Goal: Complete application form

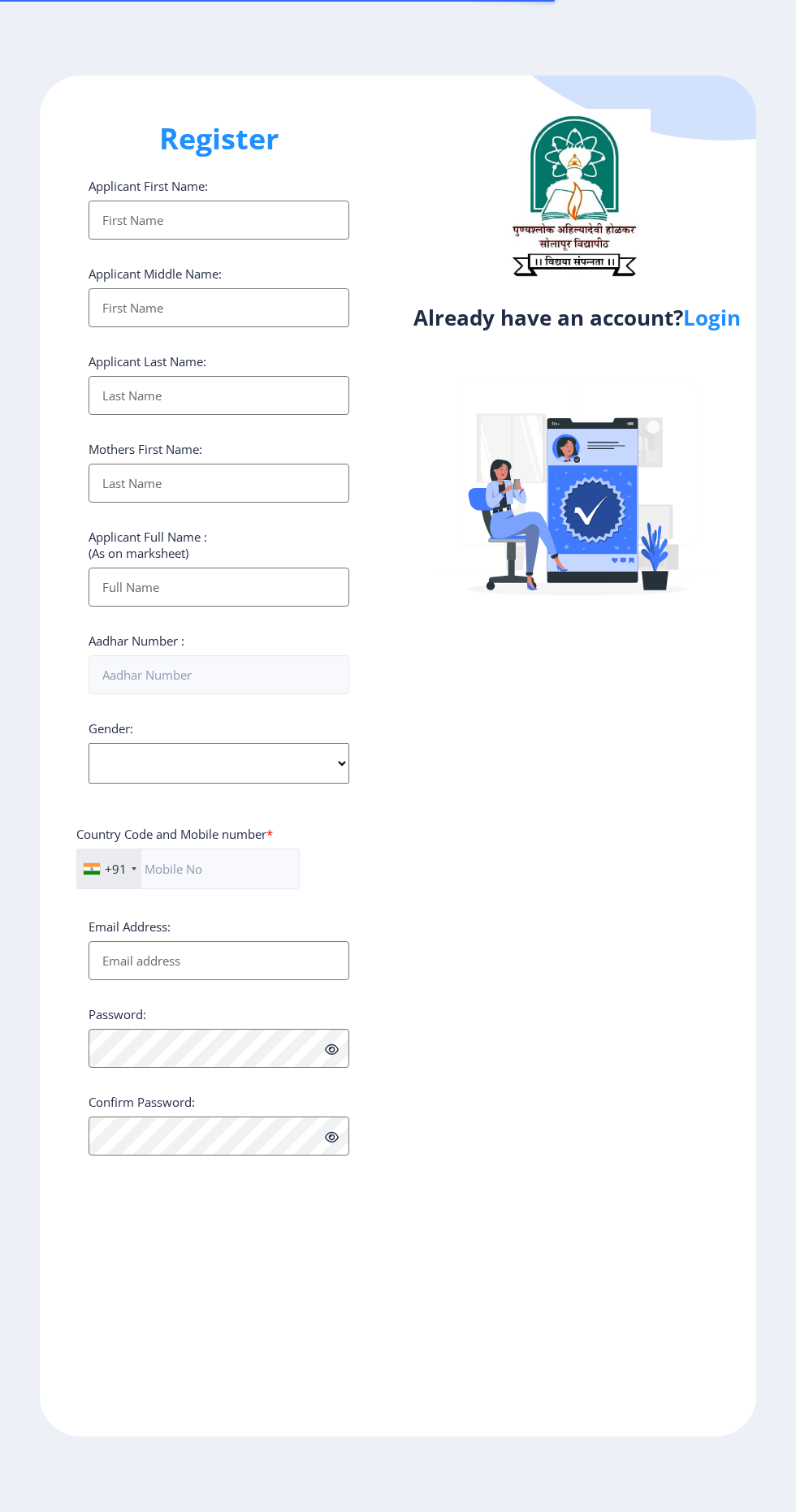
select select
click at [718, 323] on link "Login" at bounding box center [712, 317] width 58 height 29
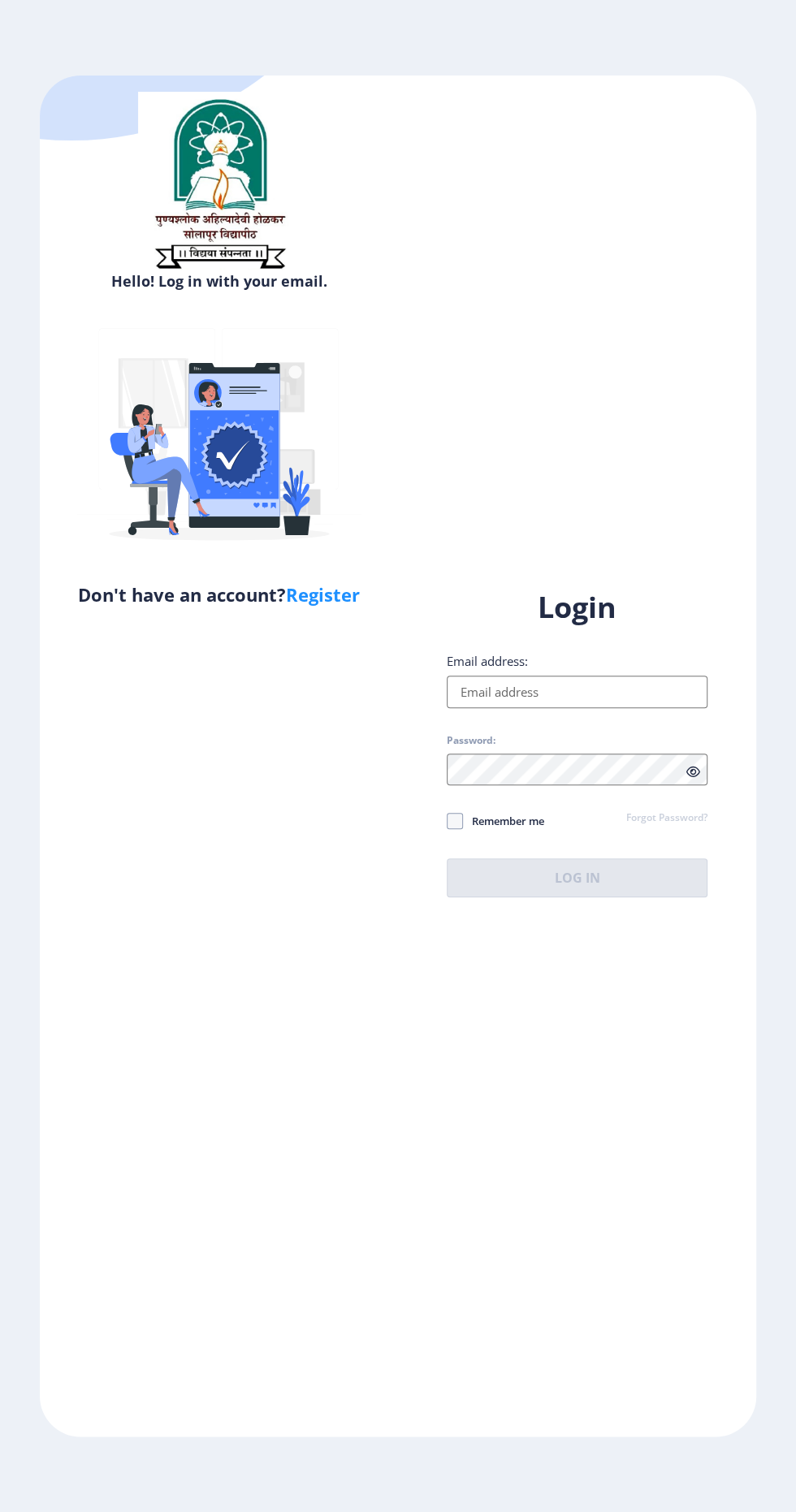
click at [618, 708] on input "Email address:" at bounding box center [577, 691] width 261 height 32
type input "[EMAIL_ADDRESS][DOMAIN_NAME]"
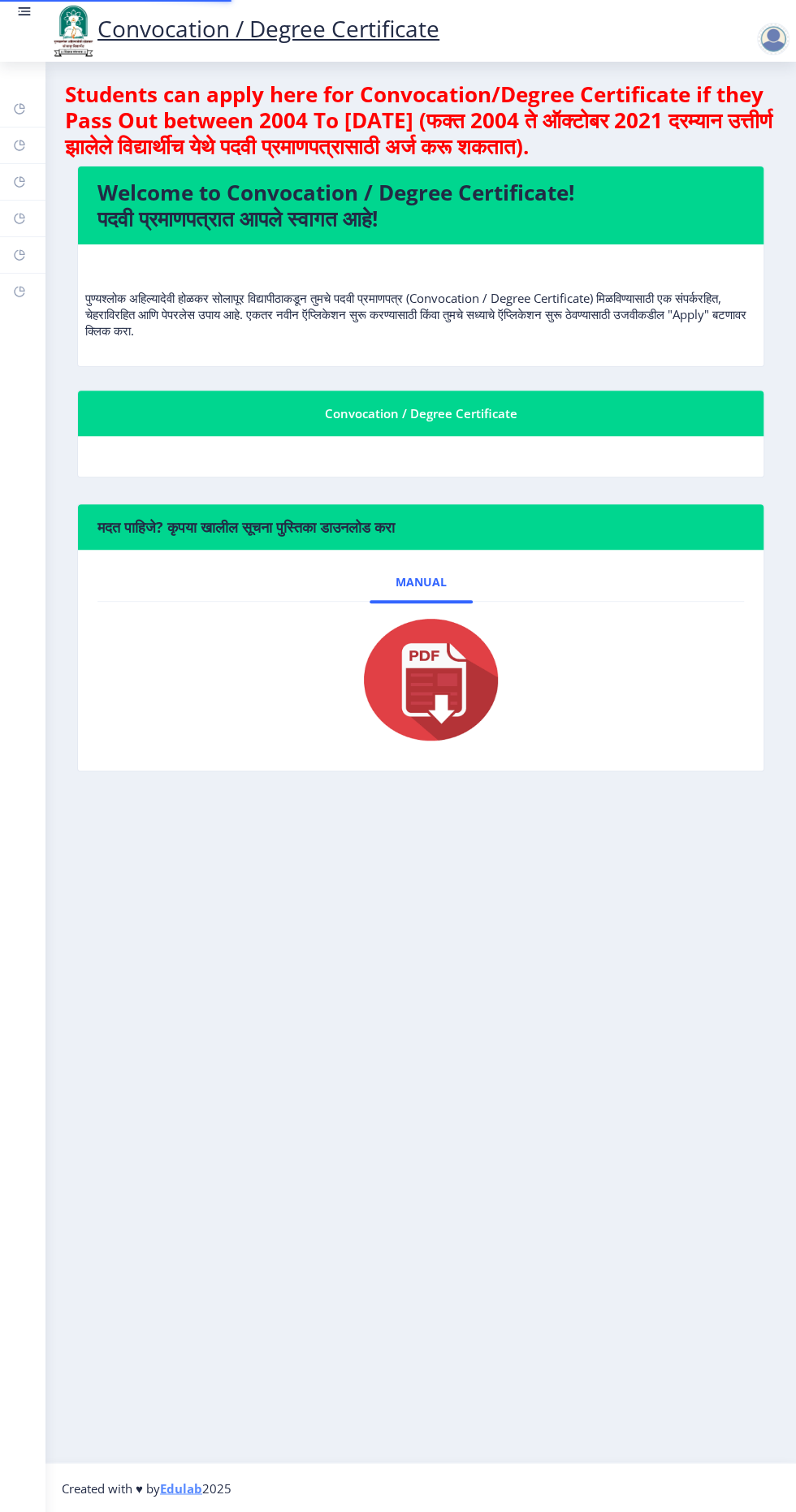
click at [627, 974] on nb-layout-column "Students can apply here for Convocation/Degree Certificate if they Pass Out bet…" at bounding box center [421, 762] width 751 height 1401
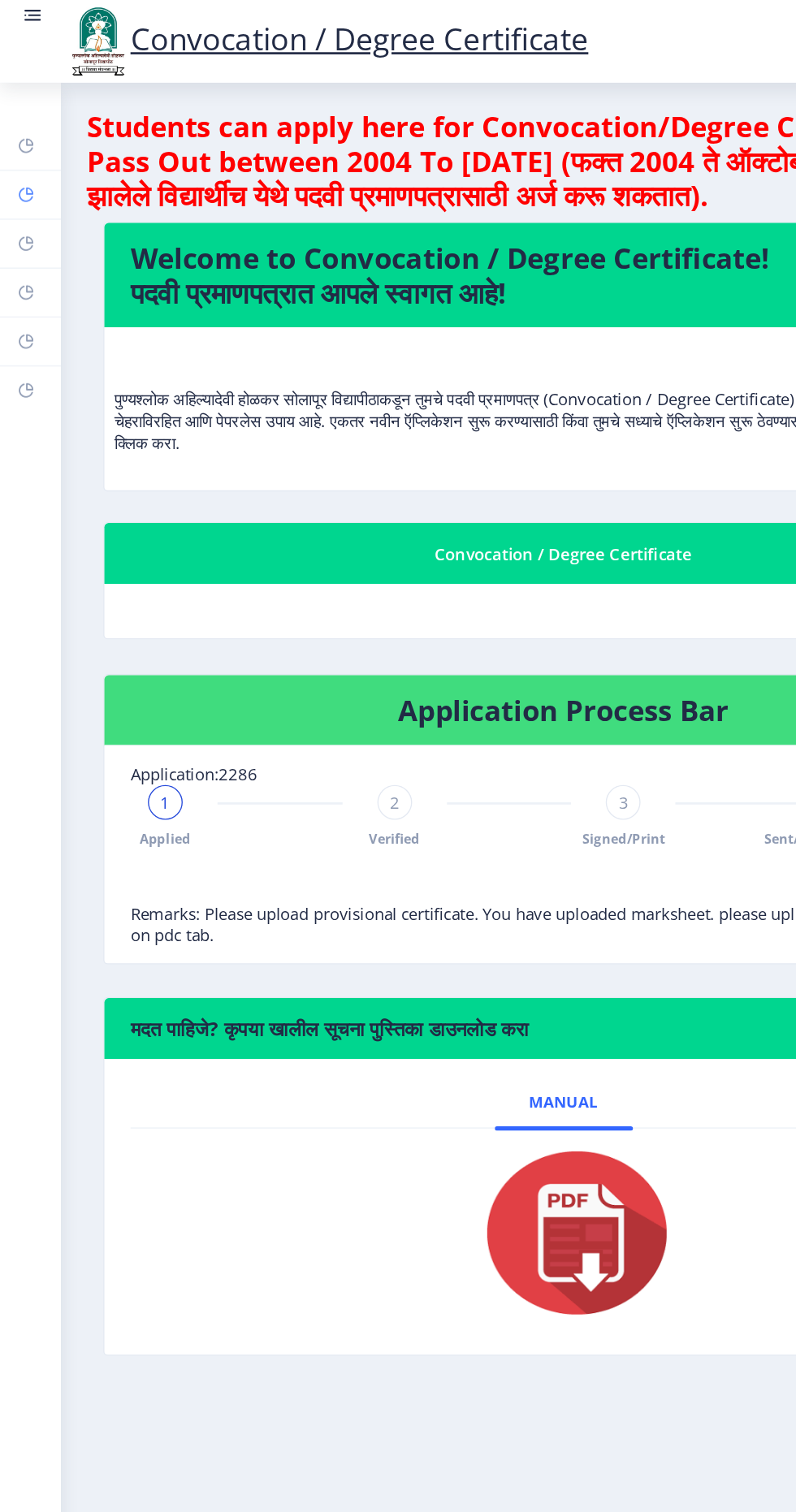
click at [23, 146] on rect at bounding box center [19, 145] width 13 height 13
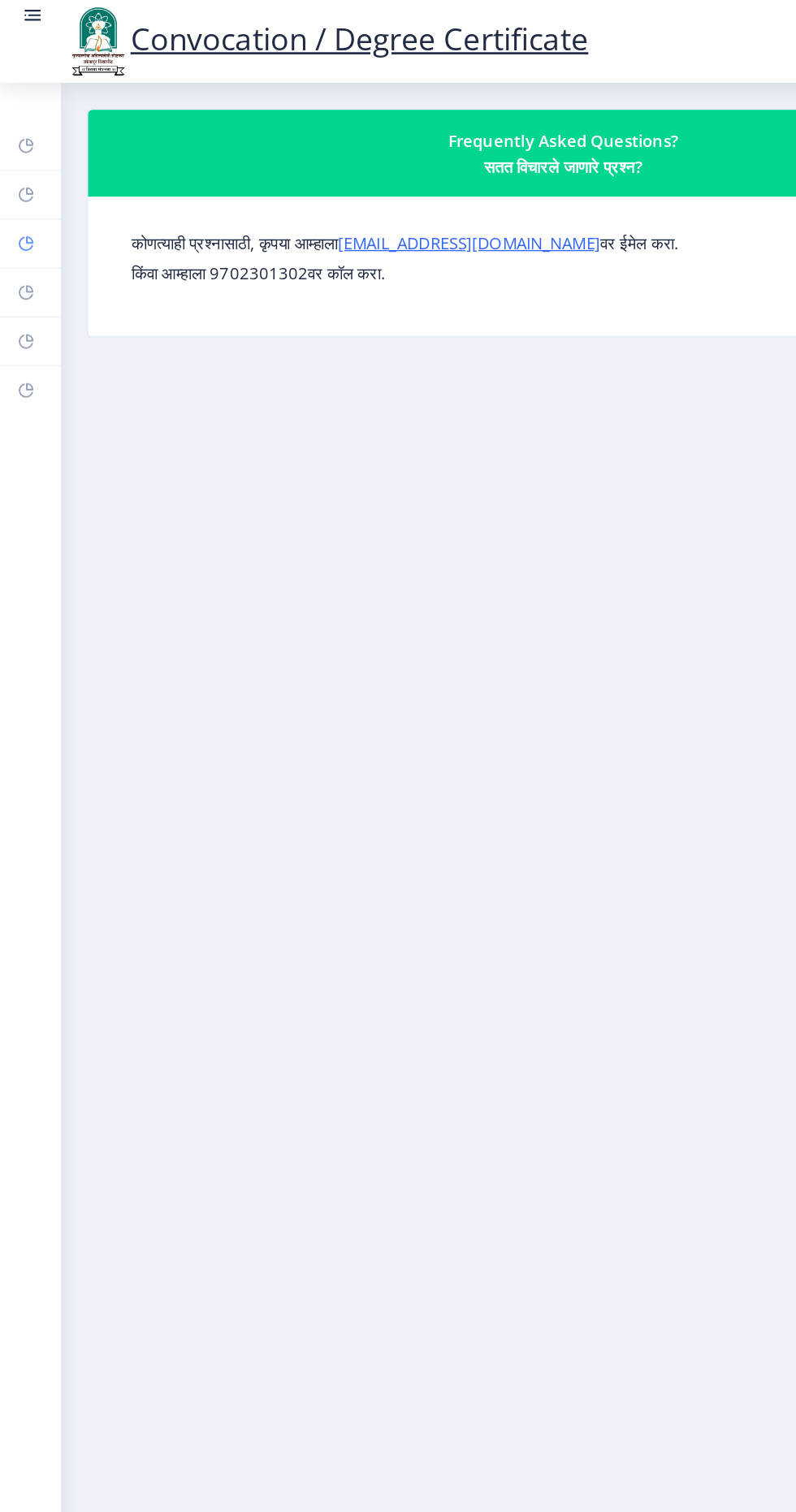
click at [19, 177] on rect at bounding box center [19, 181] width 13 height 13
select select
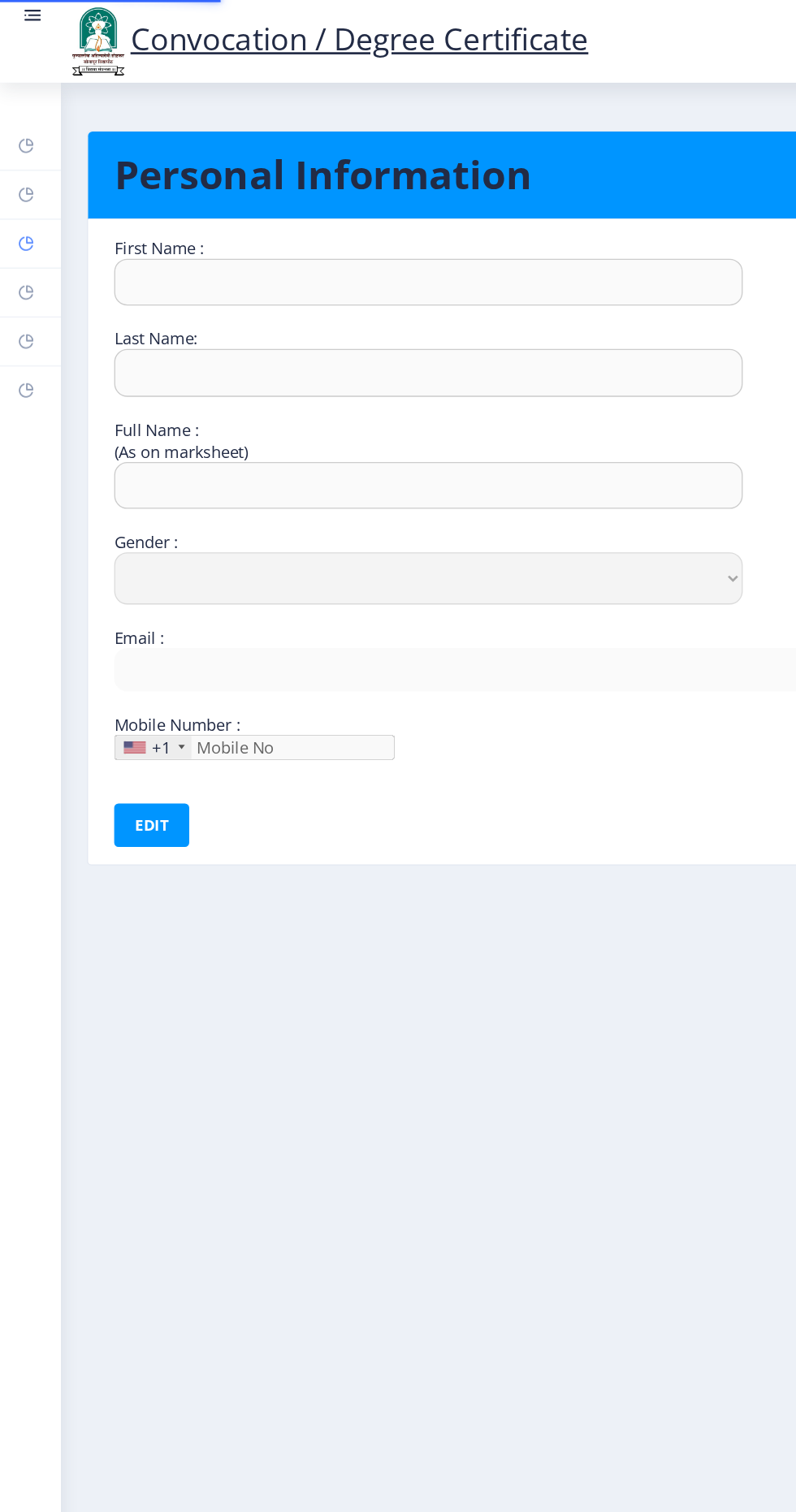
type input "Nitin"
type input "[PERSON_NAME]"
select select "[DEMOGRAPHIC_DATA]"
type input "[EMAIL_ADDRESS][DOMAIN_NAME]"
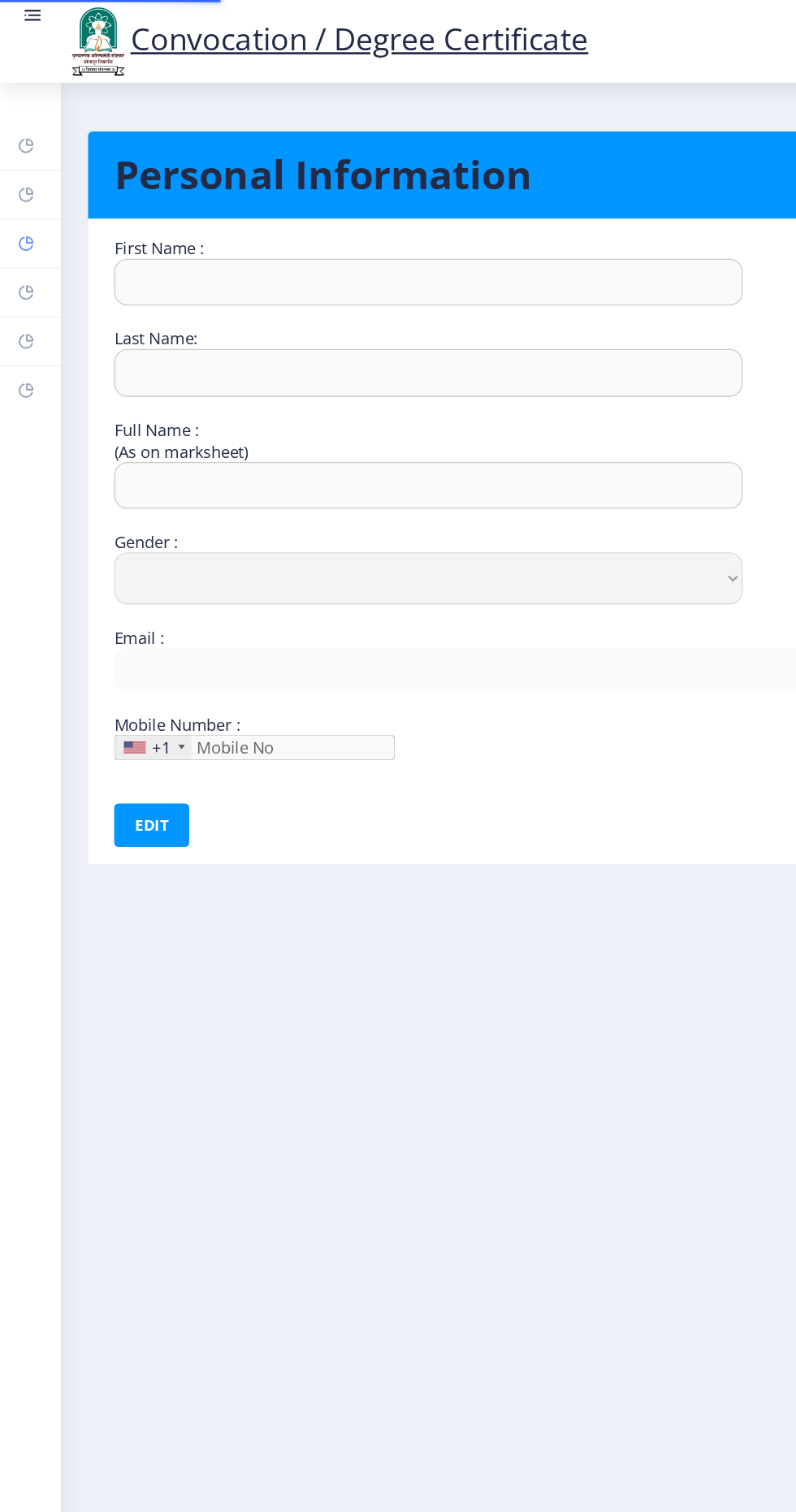
type input "9404027526"
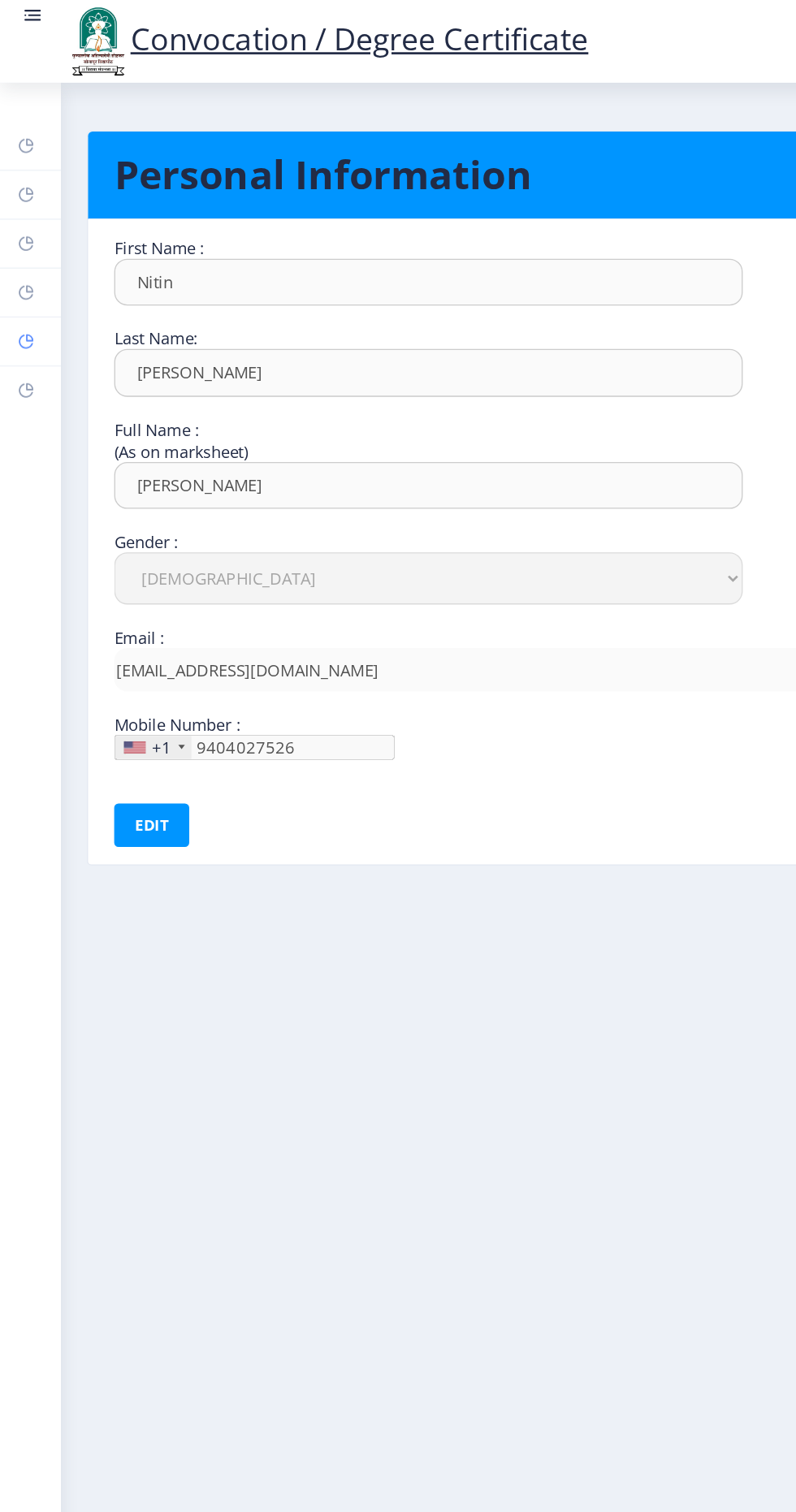
click at [22, 250] on rect at bounding box center [19, 255] width 13 height 13
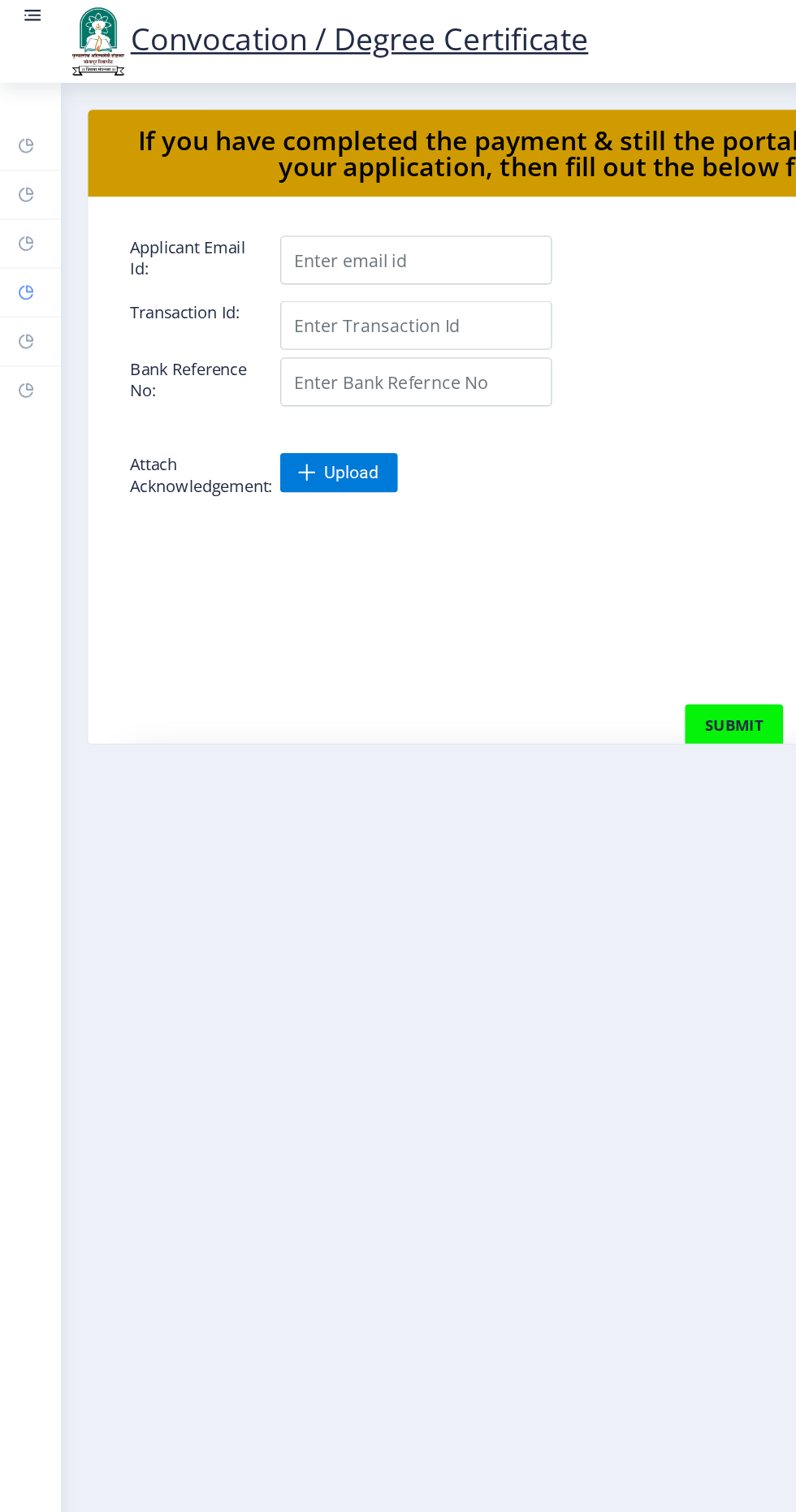
click at [27, 216] on link "Myapplication" at bounding box center [23, 219] width 45 height 35
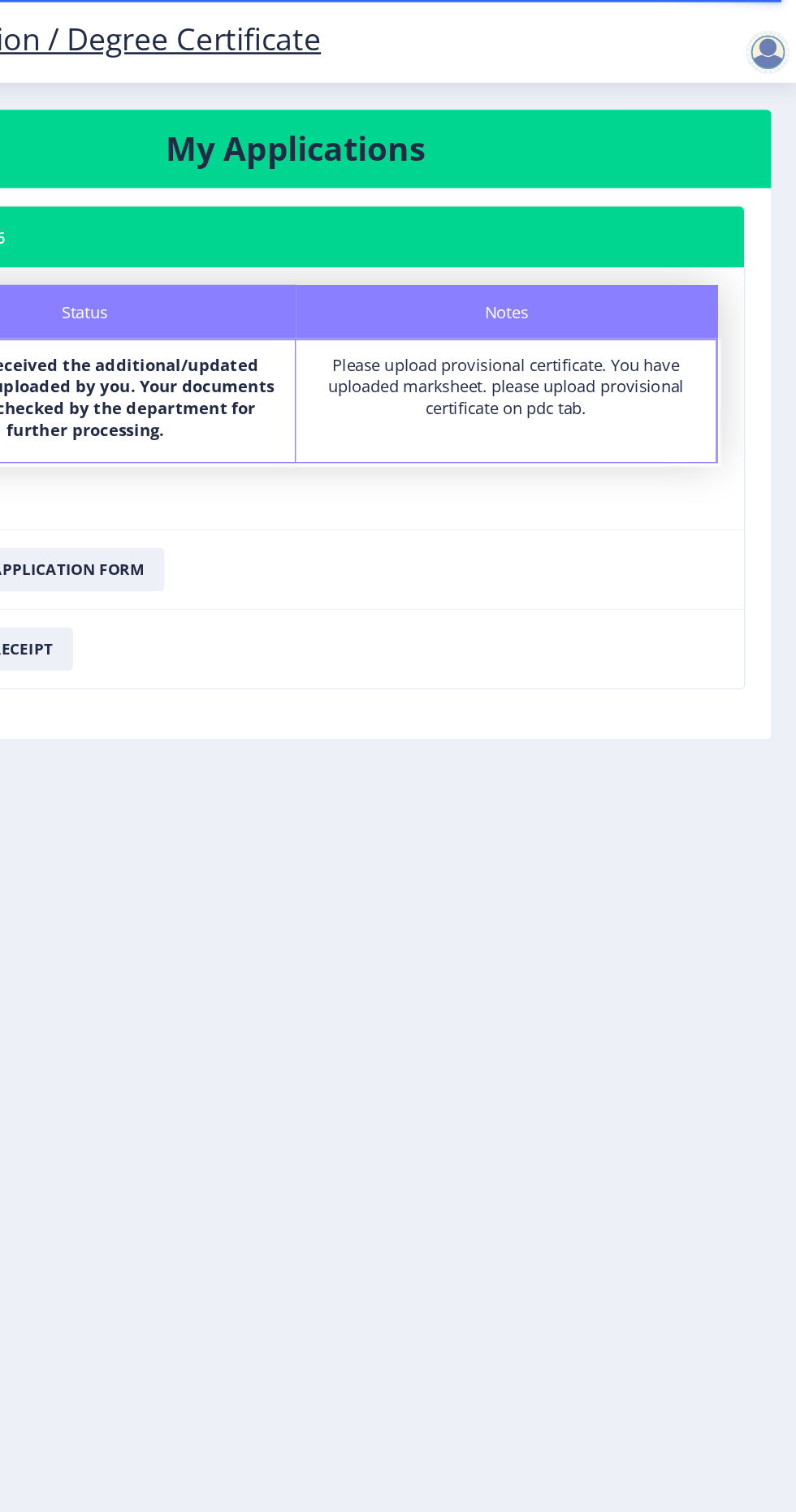
click at [611, 273] on div "Please upload provisional certificate. You have uploaded marksheet. please uplo…" at bounding box center [577, 288] width 284 height 49
